Goal: Check status

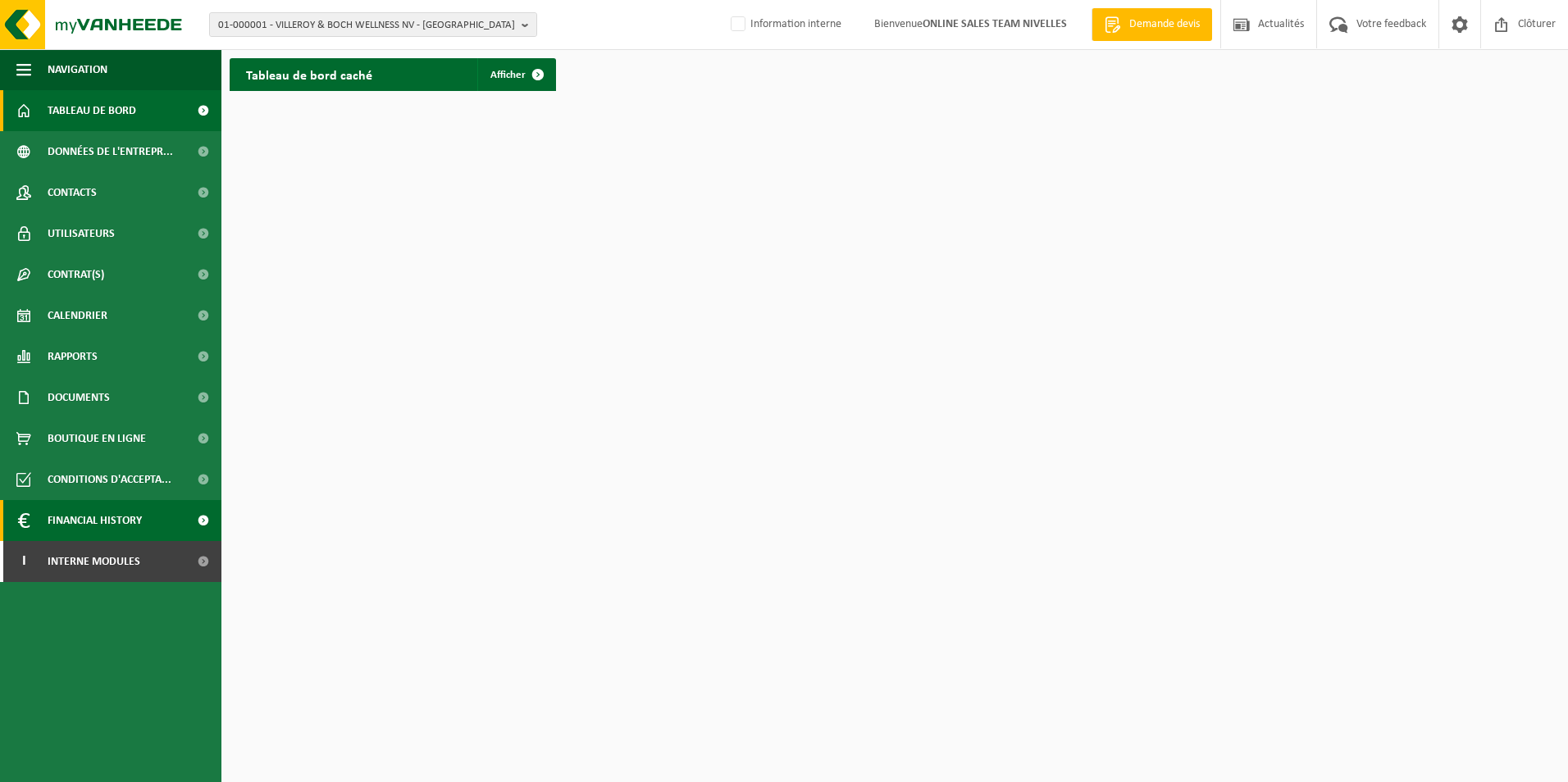
click at [99, 541] on span "Financial History" at bounding box center [94, 520] width 94 height 41
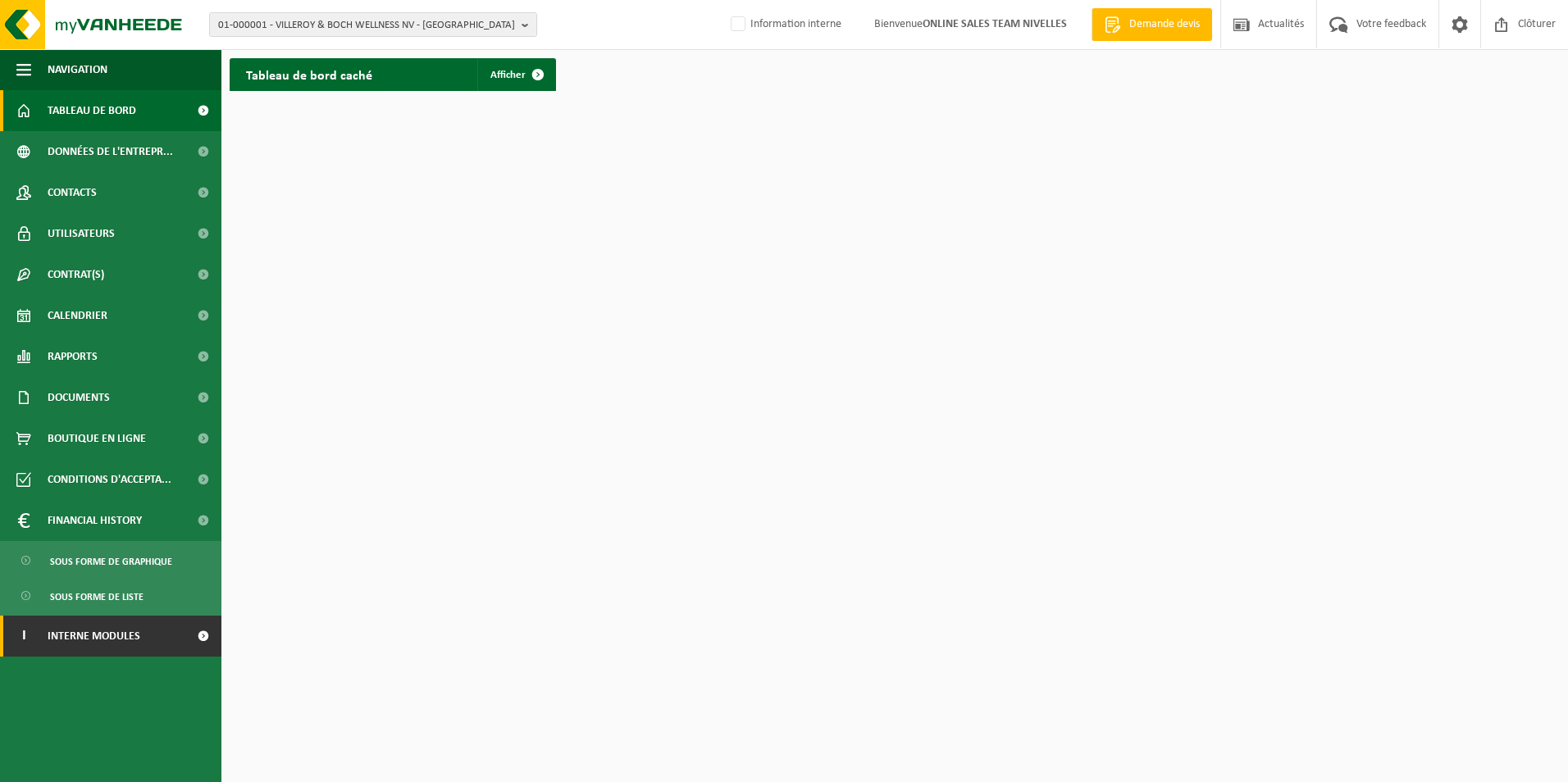
click at [60, 633] on span "Interne modules" at bounding box center [93, 636] width 92 height 41
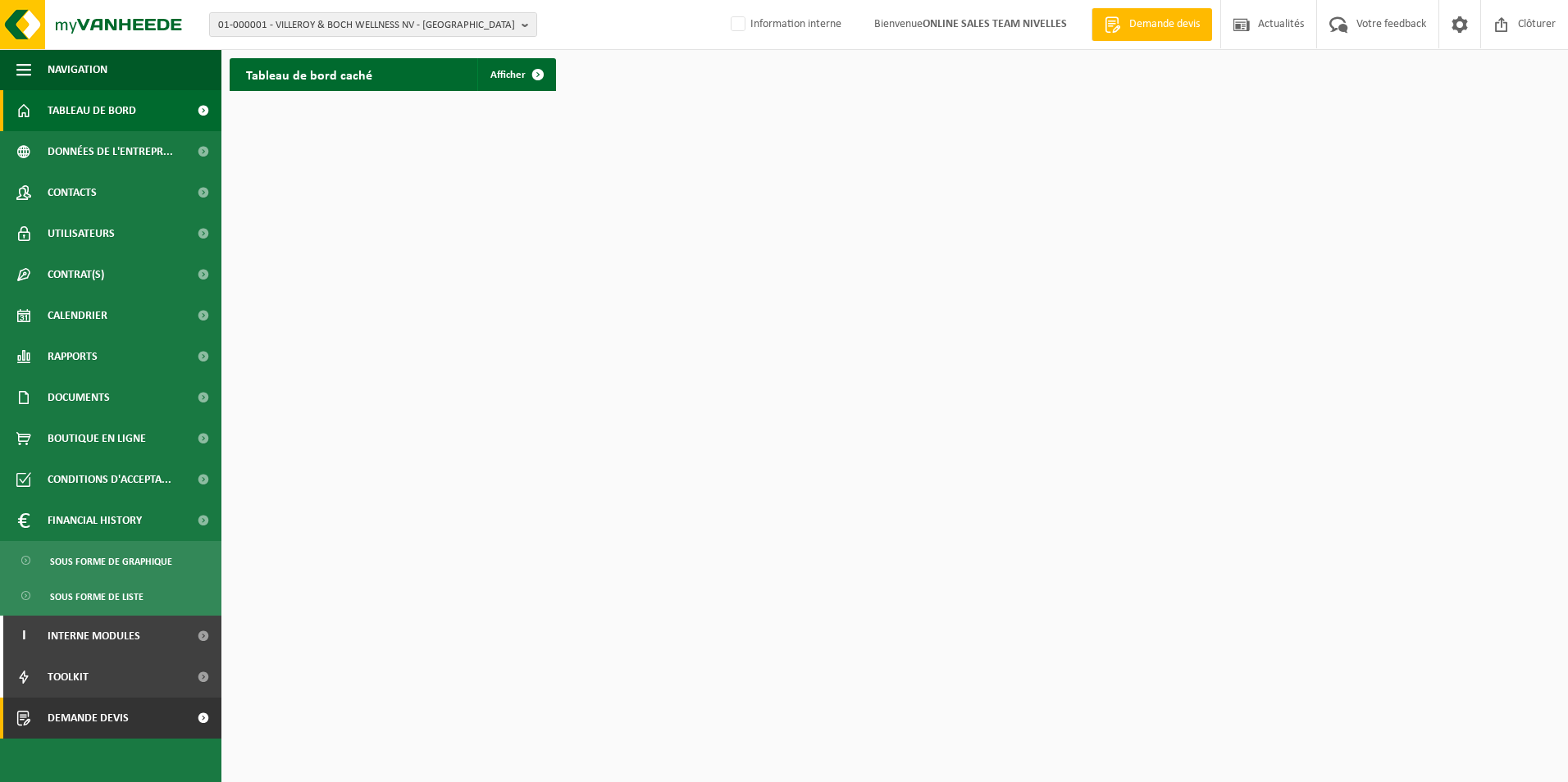
click at [87, 705] on span "Demande devis" at bounding box center [88, 718] width 81 height 41
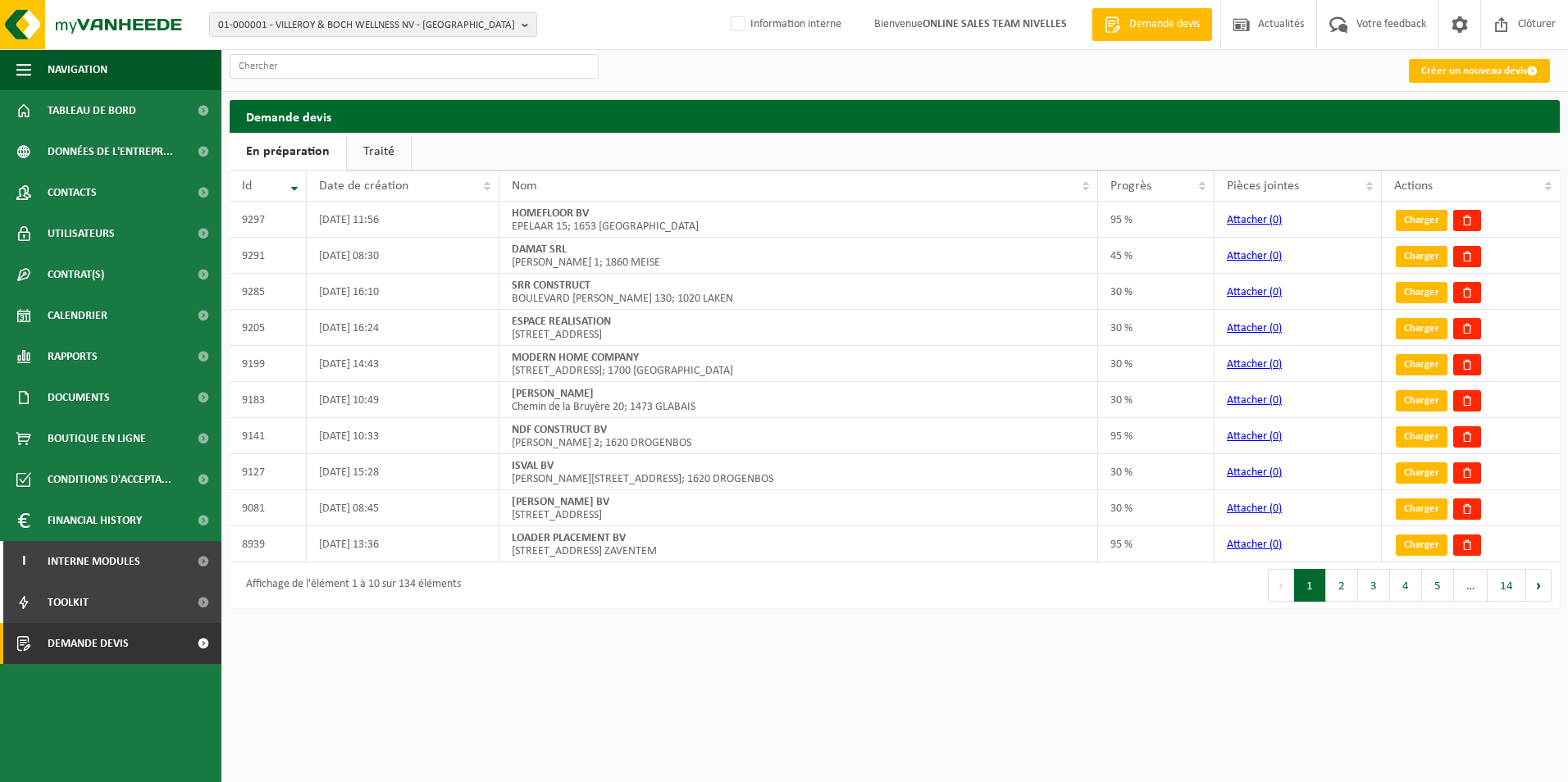
click at [375, 138] on link "Traité" at bounding box center [378, 152] width 64 height 38
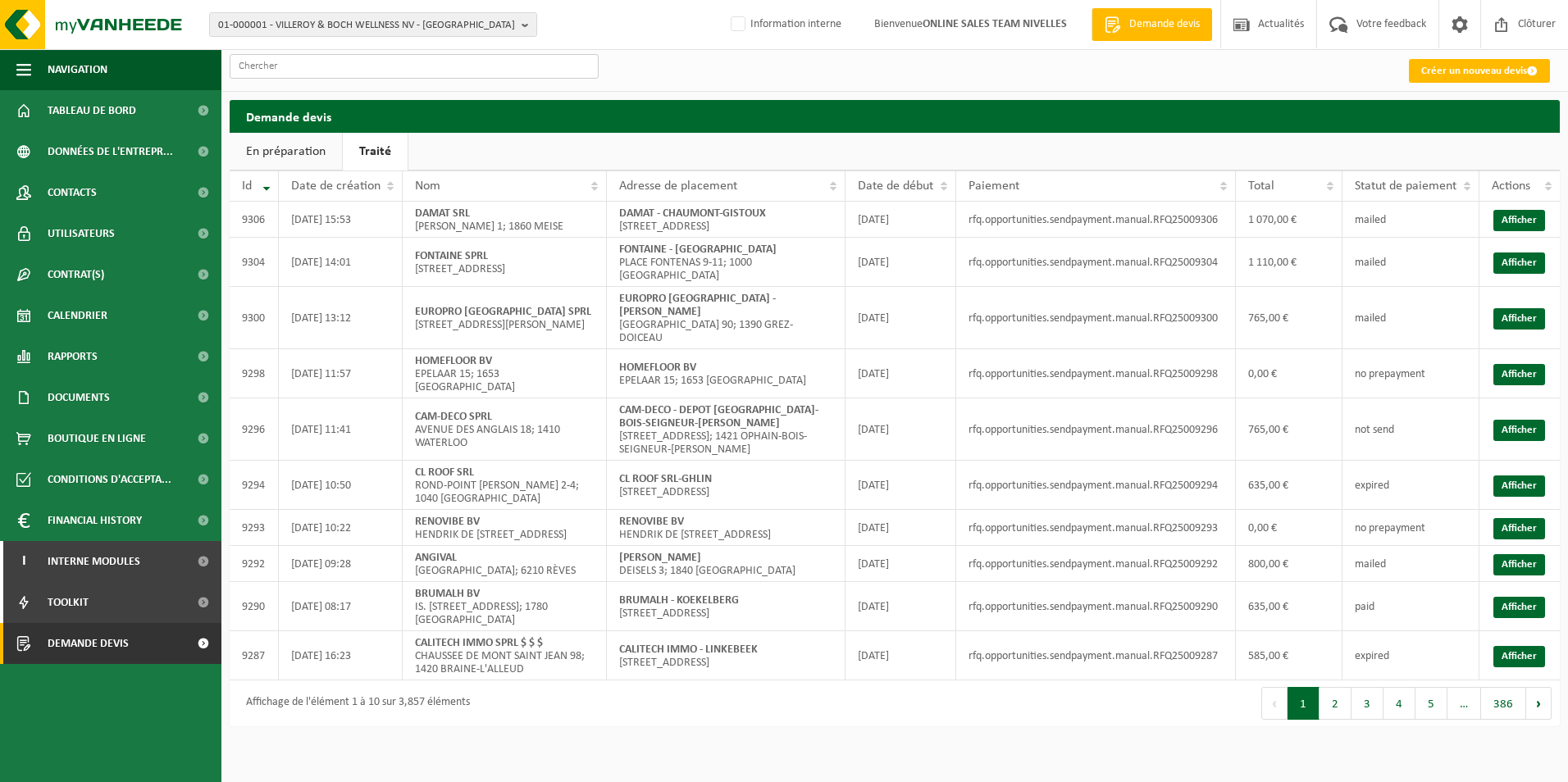
click at [325, 67] on input "text" at bounding box center [414, 66] width 369 height 25
click at [308, 68] on input "R" at bounding box center [414, 66] width 369 height 25
paste input "FQ25008740"
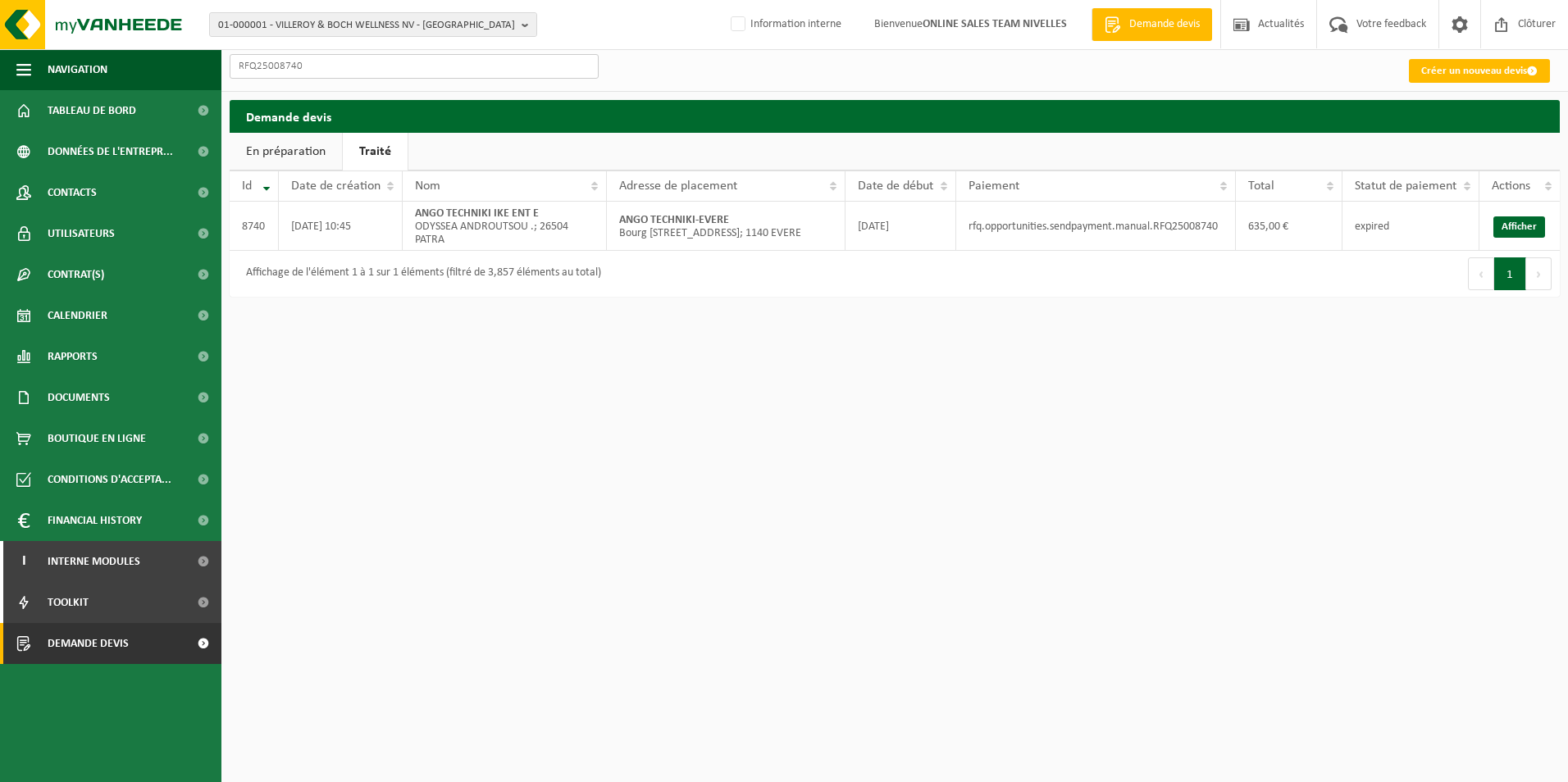
drag, startPoint x: 405, startPoint y: 56, endPoint x: 259, endPoint y: 69, distance: 146.6
click at [259, 69] on input "RFQ25008740" at bounding box center [414, 66] width 369 height 25
paste input "9007"
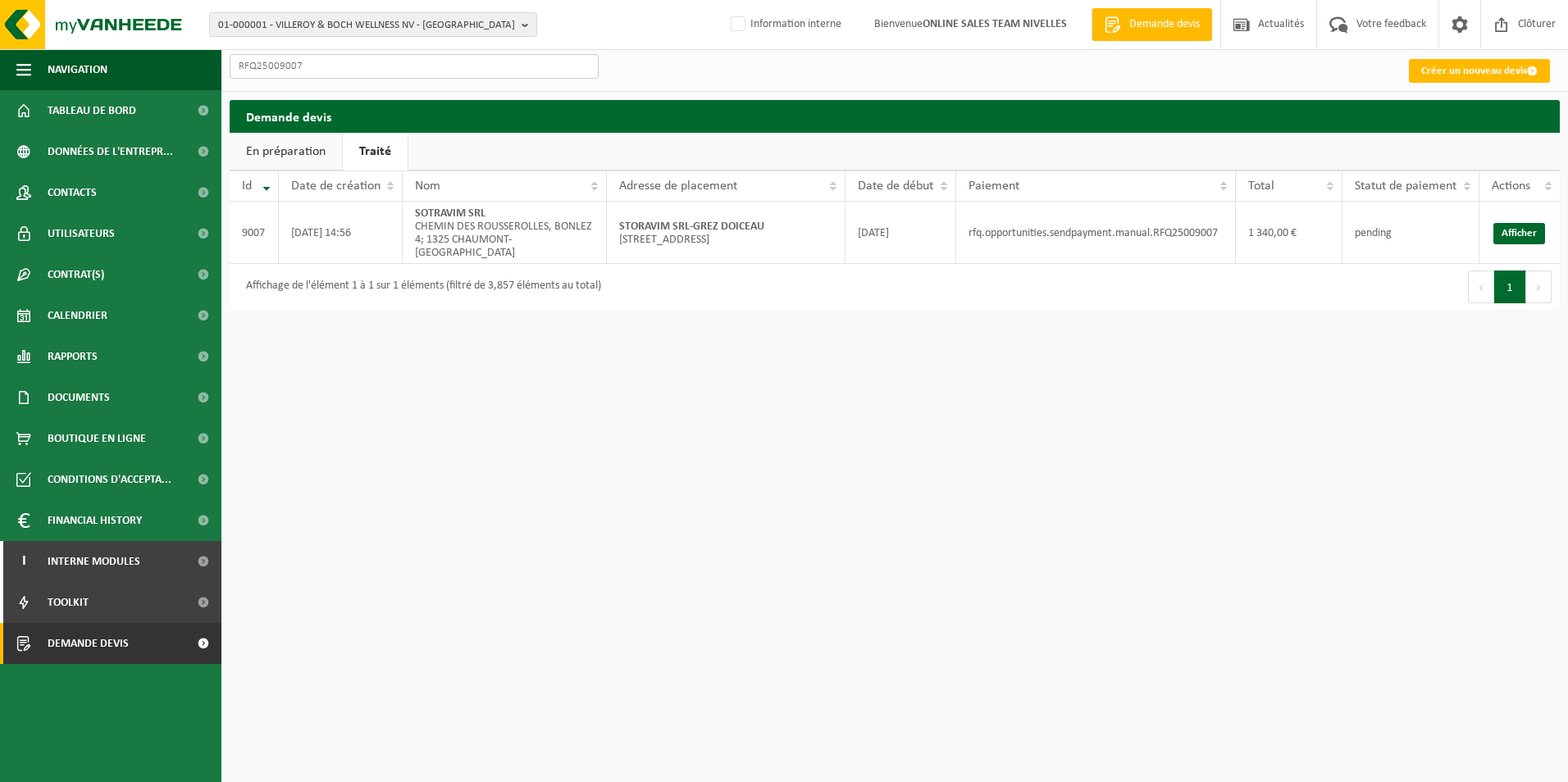
type input "RFQ25009007"
